Goal: Book appointment/travel/reservation

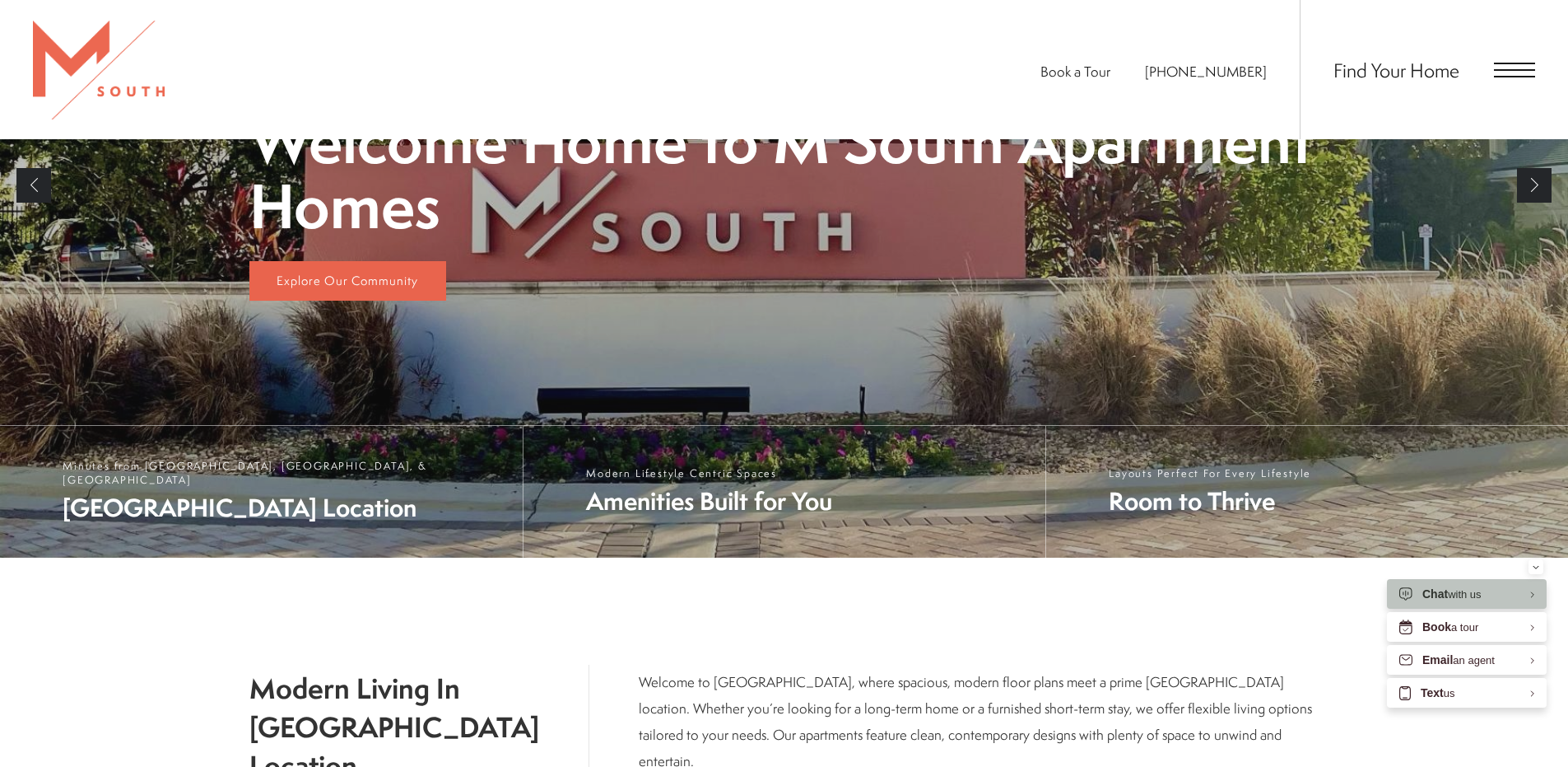
scroll to position [615, 0]
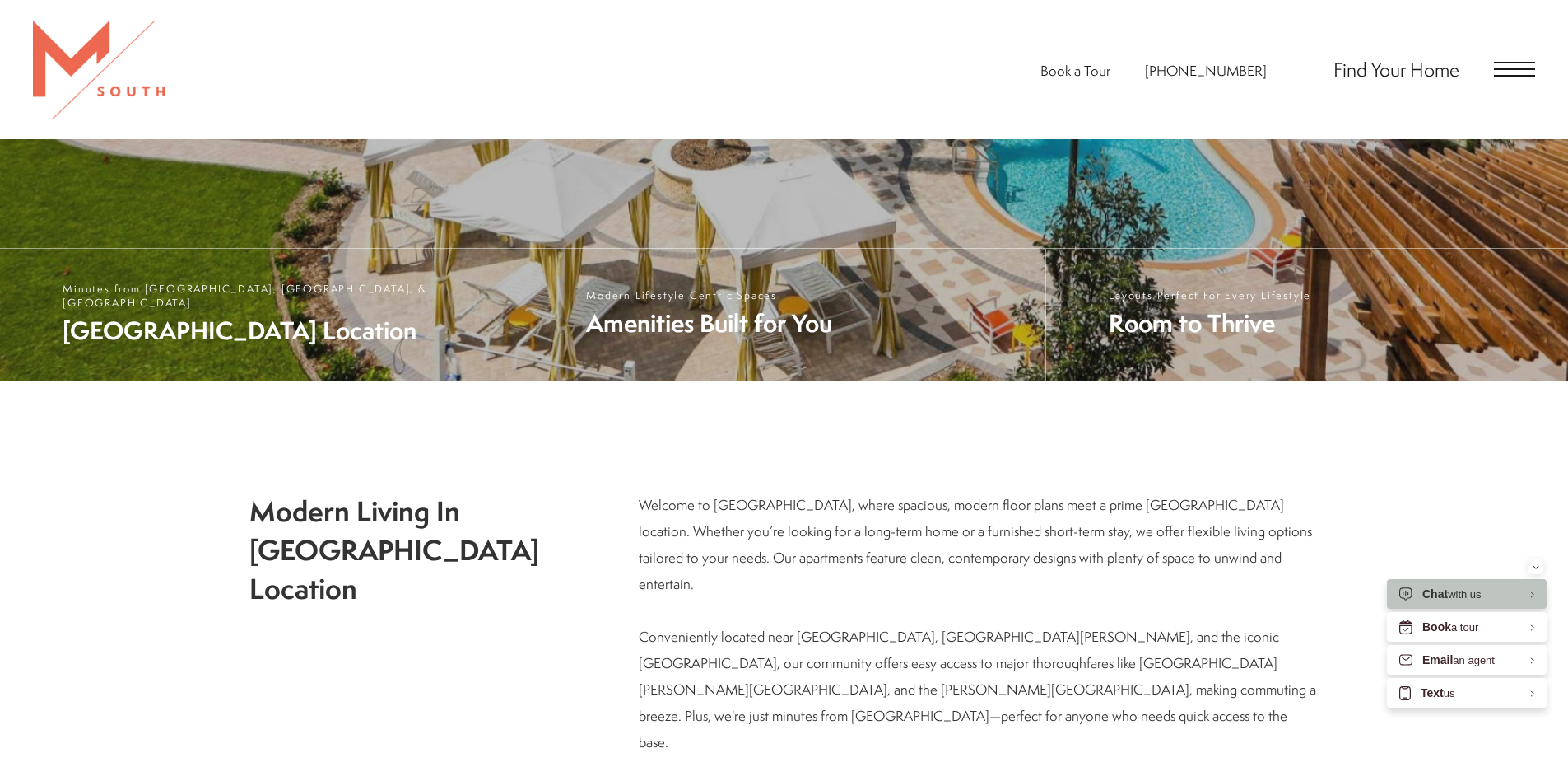
click at [1436, 54] on div "Find Your Home" at bounding box center [1417, 69] width 236 height 139
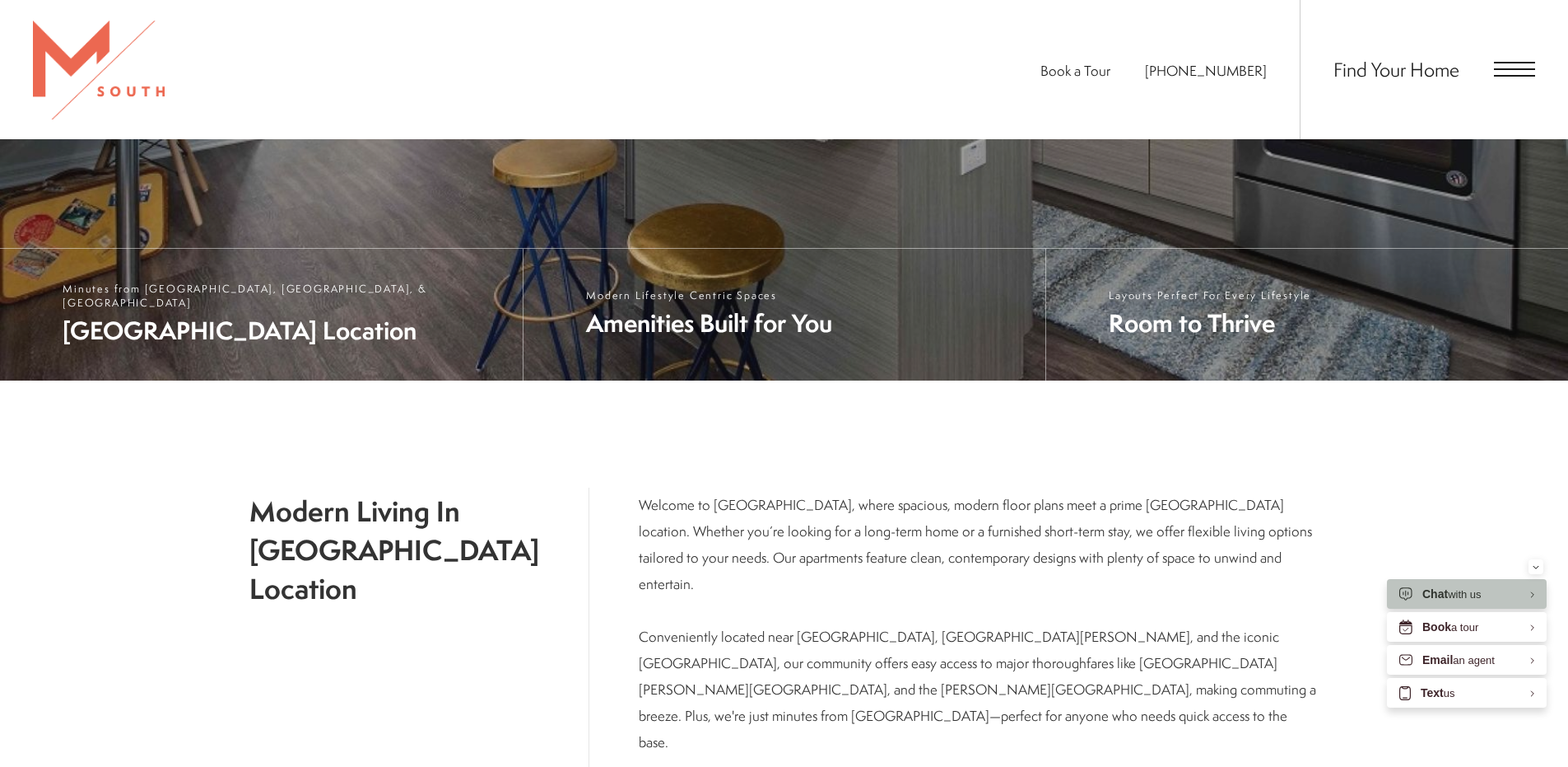
drag, startPoint x: 1501, startPoint y: 77, endPoint x: 1496, endPoint y: 65, distance: 13.0
click at [1496, 65] on span "Open Menu" at bounding box center [1515, 69] width 41 height 15
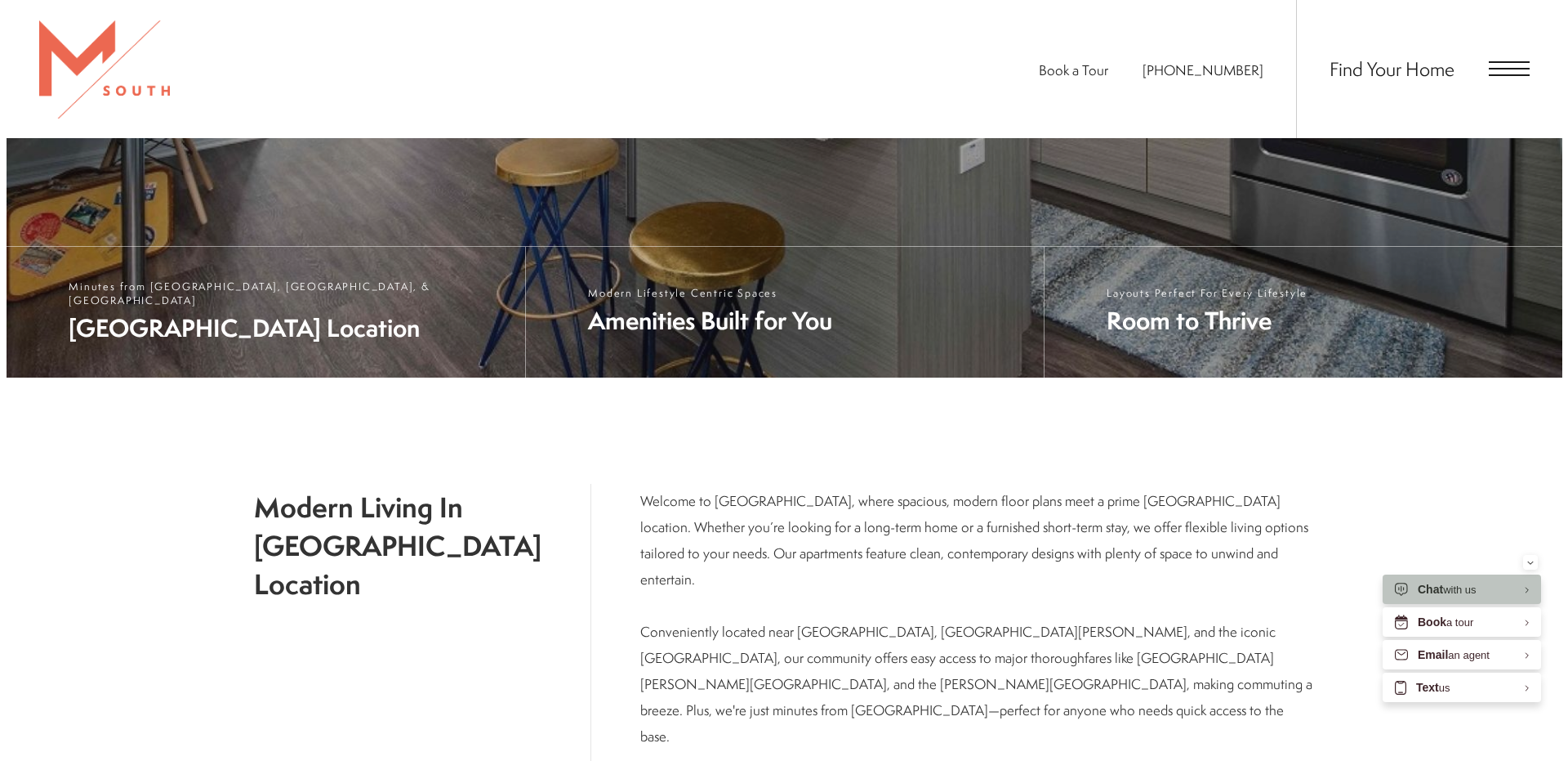
scroll to position [0, 0]
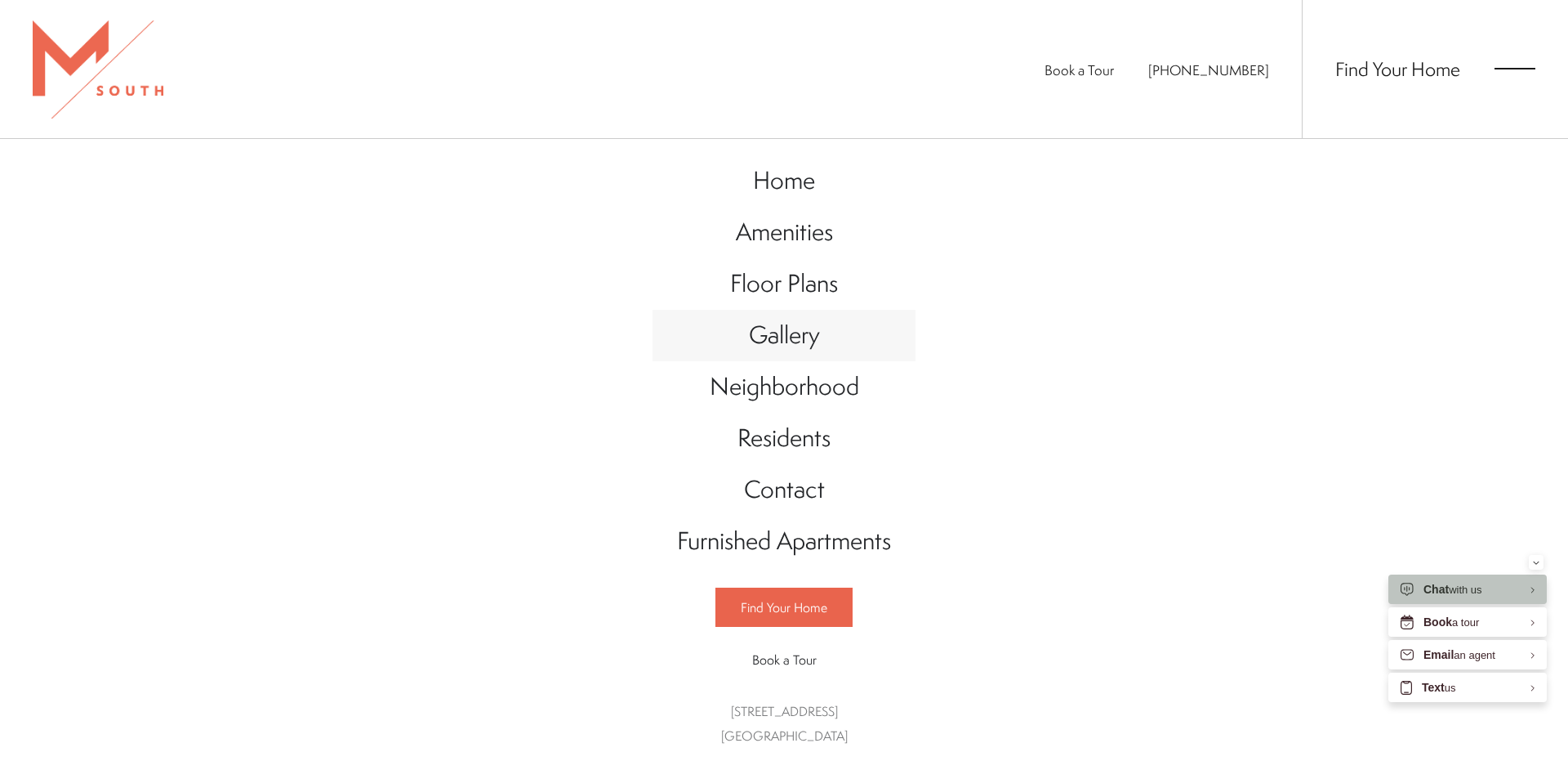
click at [817, 340] on link "Gallery" at bounding box center [784, 334] width 263 height 51
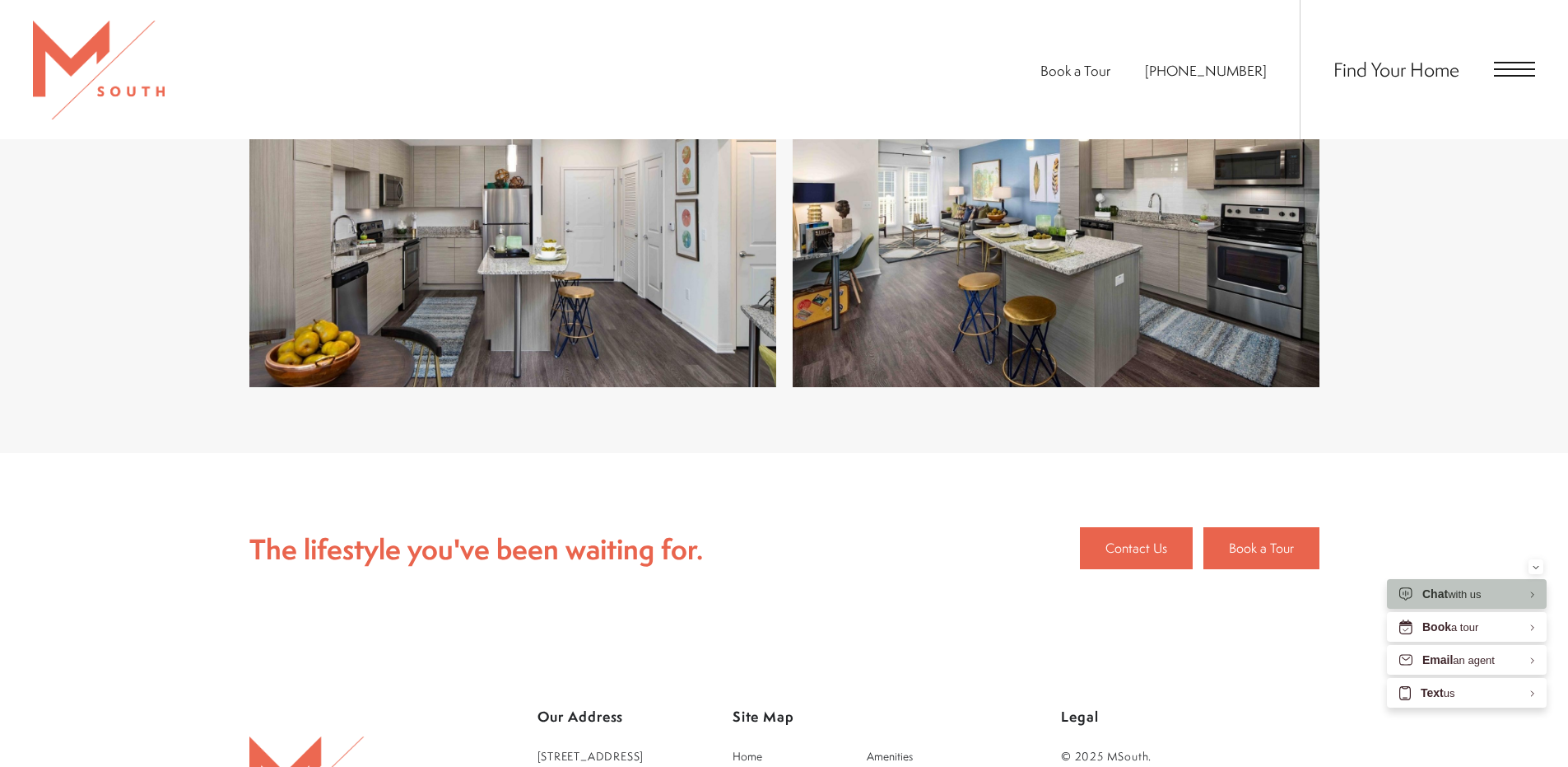
scroll to position [3952, 0]
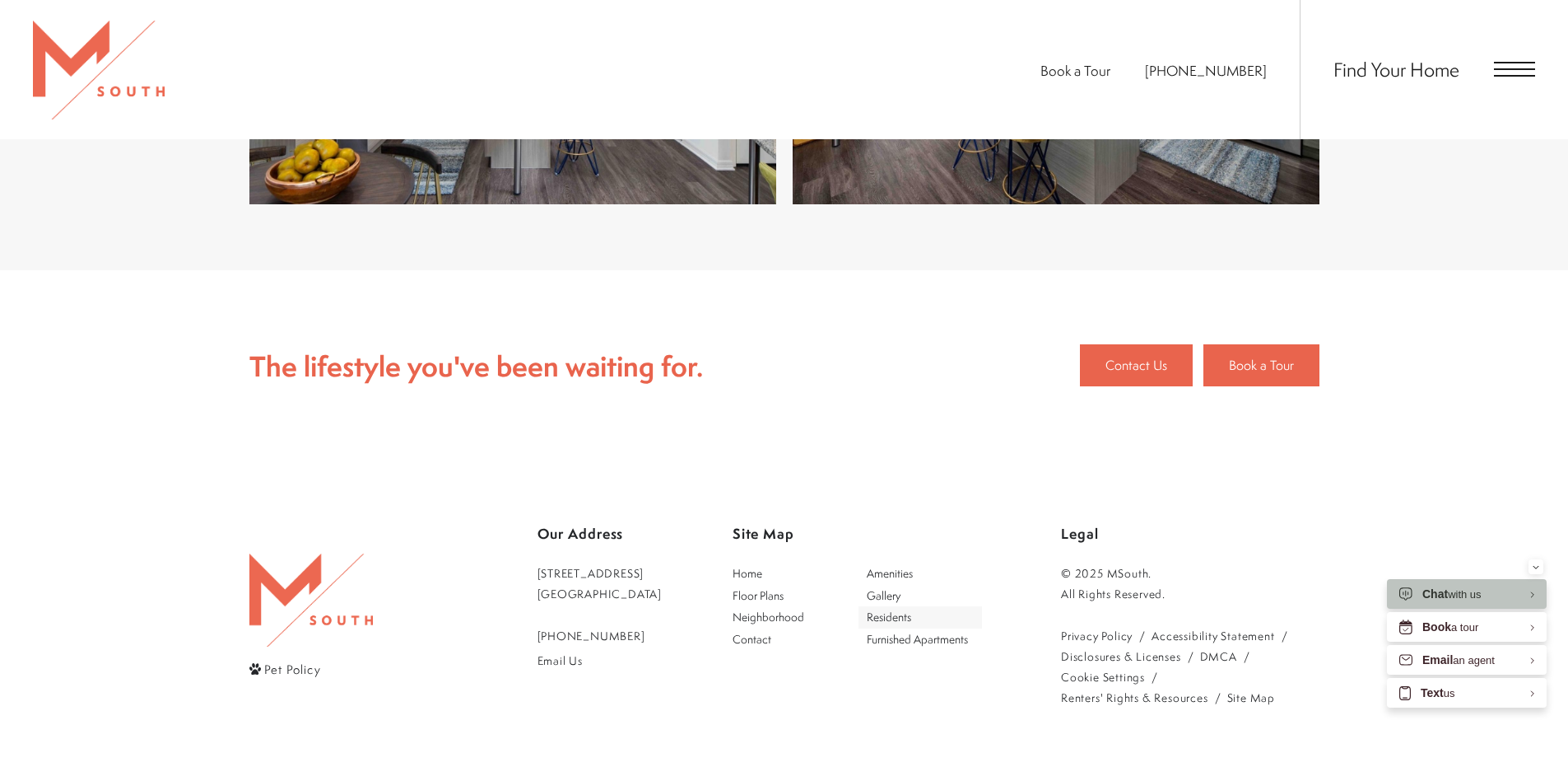
click at [904, 608] on span "Residents" at bounding box center [889, 616] width 44 height 16
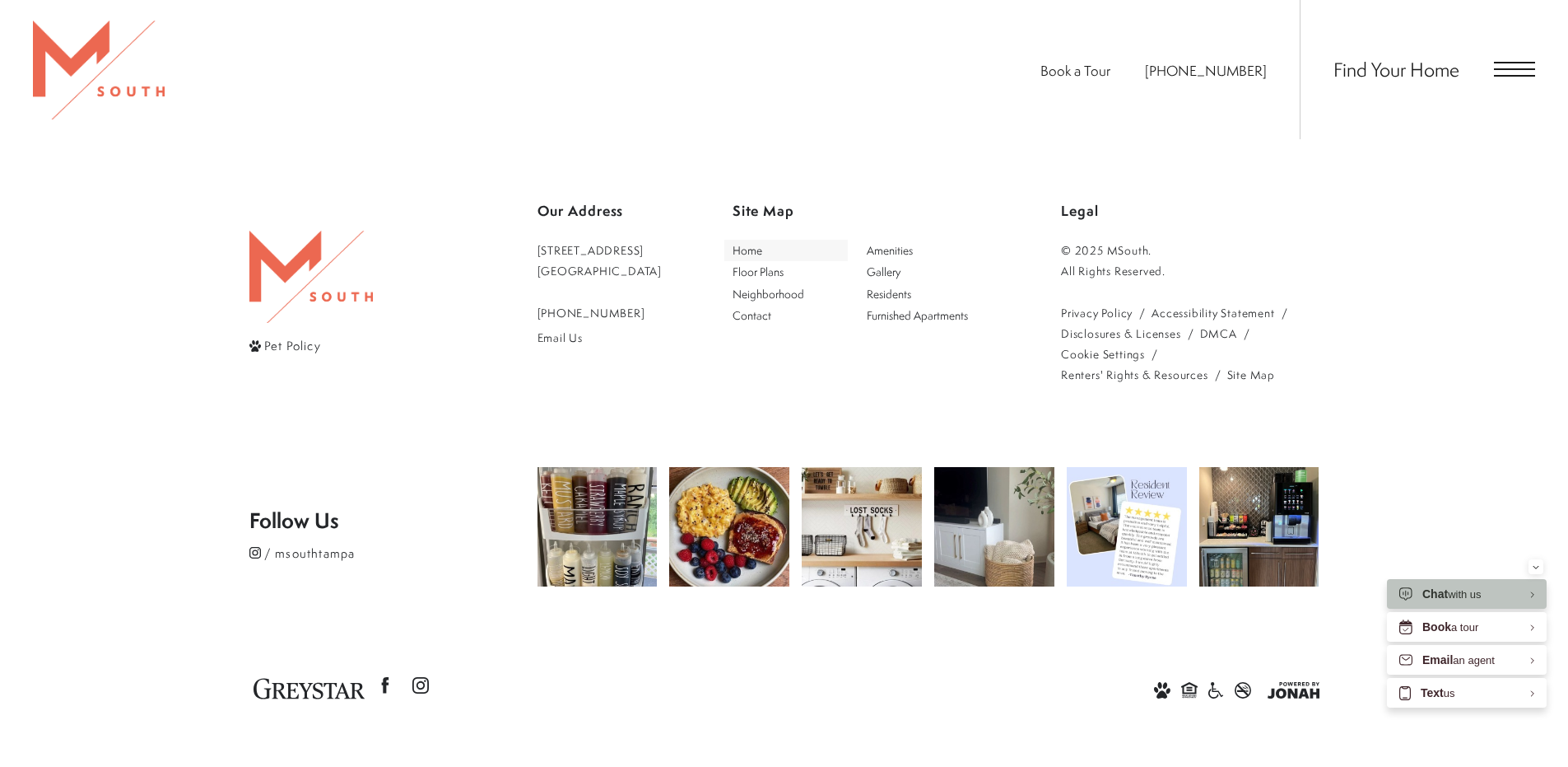
click at [762, 244] on span "Home" at bounding box center [748, 250] width 30 height 16
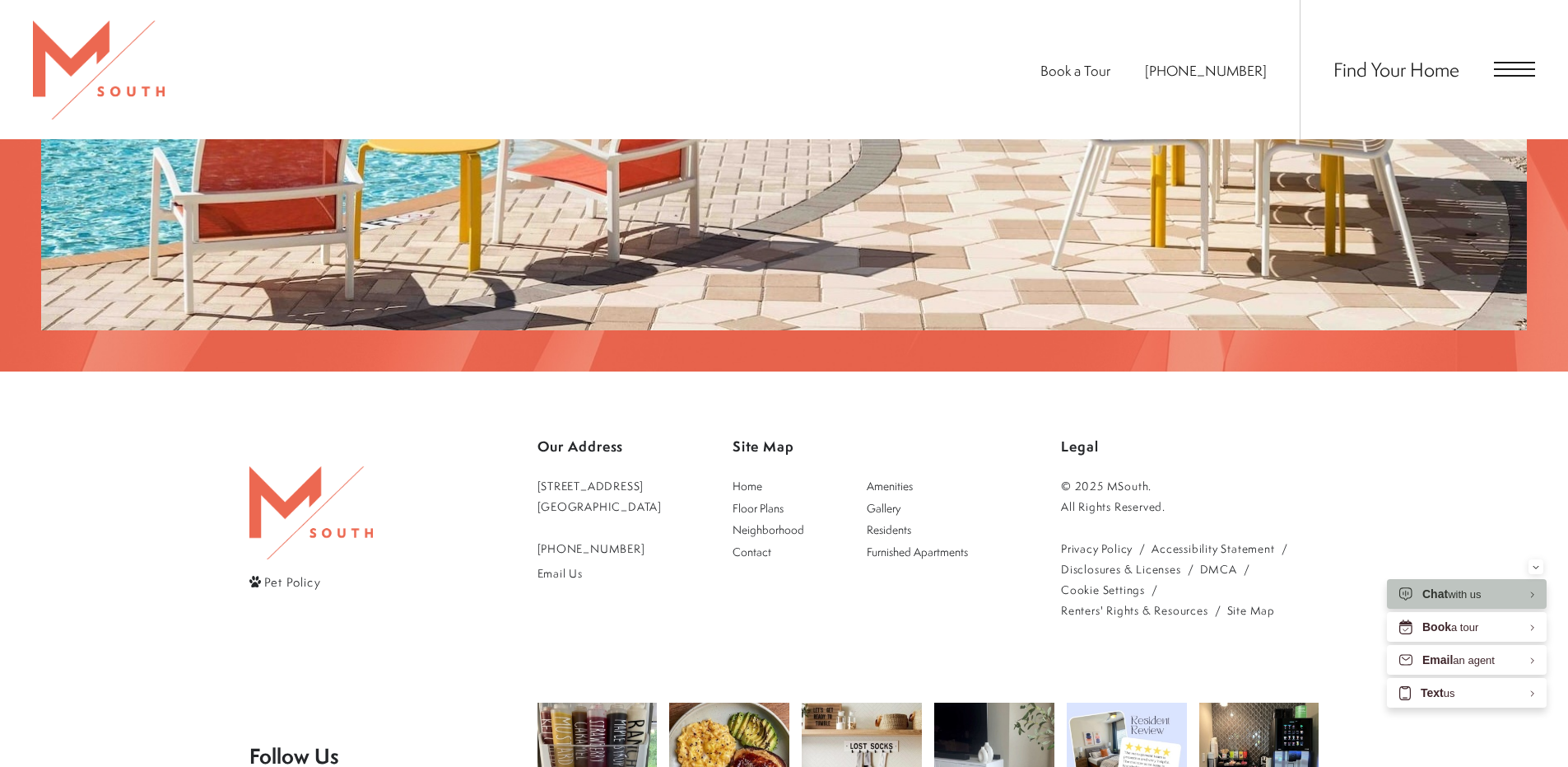
scroll to position [3455, 0]
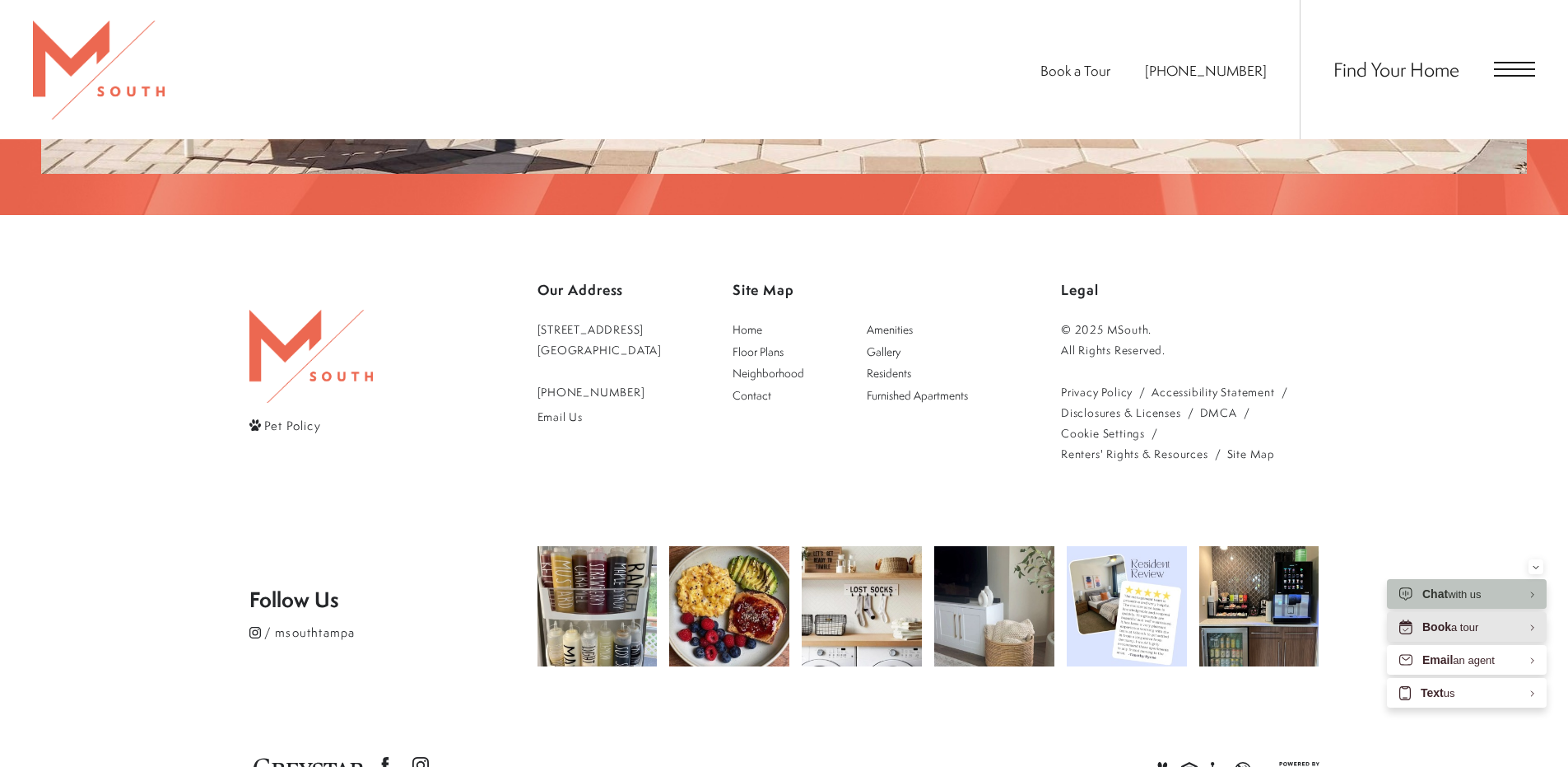
click at [1442, 621] on span "Book" at bounding box center [1437, 627] width 29 height 13
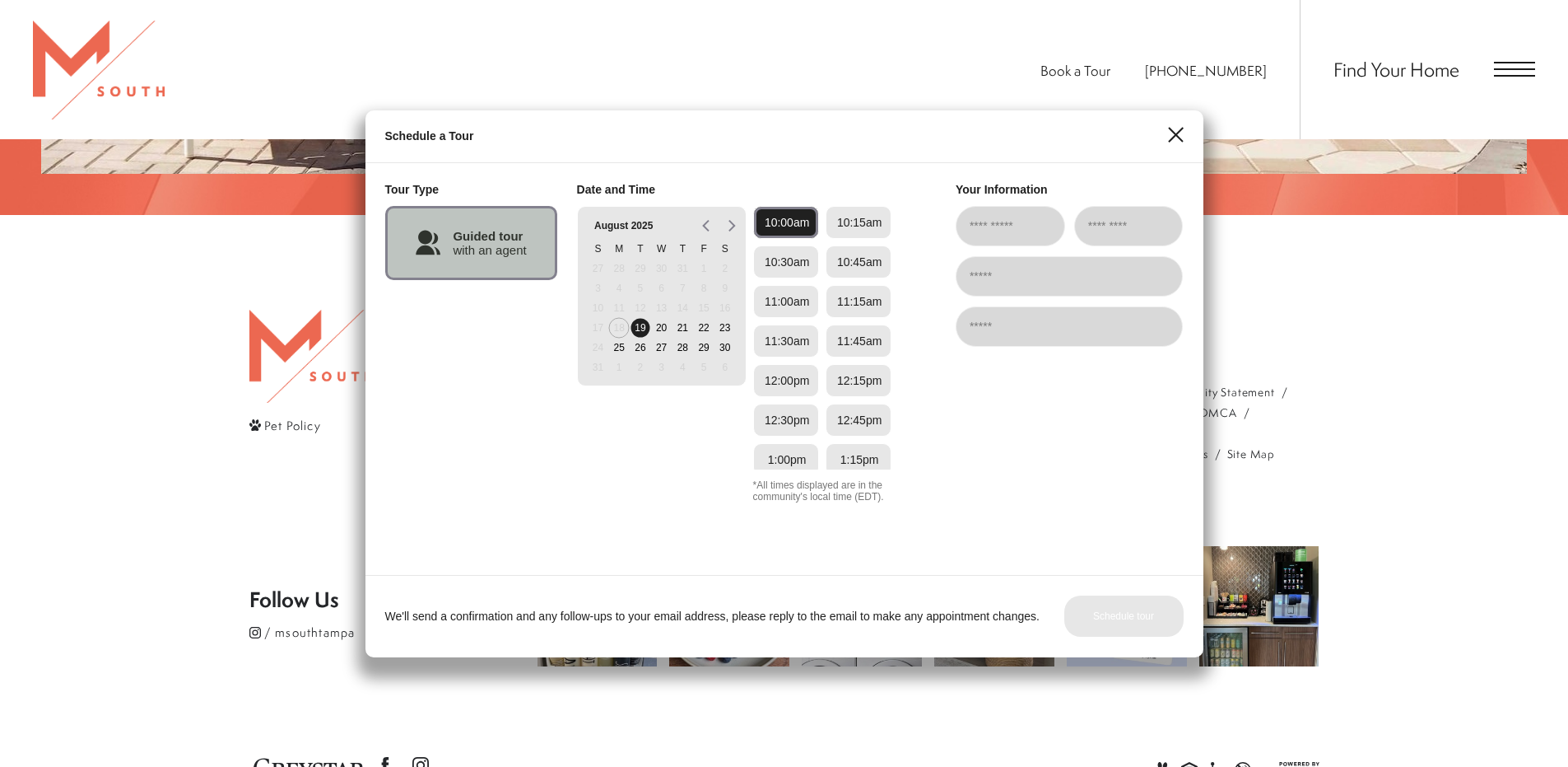
click at [1176, 126] on div "Schedule a Tour" at bounding box center [784, 137] width 838 height 53
click at [1180, 131] on line "Close" at bounding box center [1175, 134] width 14 height 14
